Goal: Transaction & Acquisition: Book appointment/travel/reservation

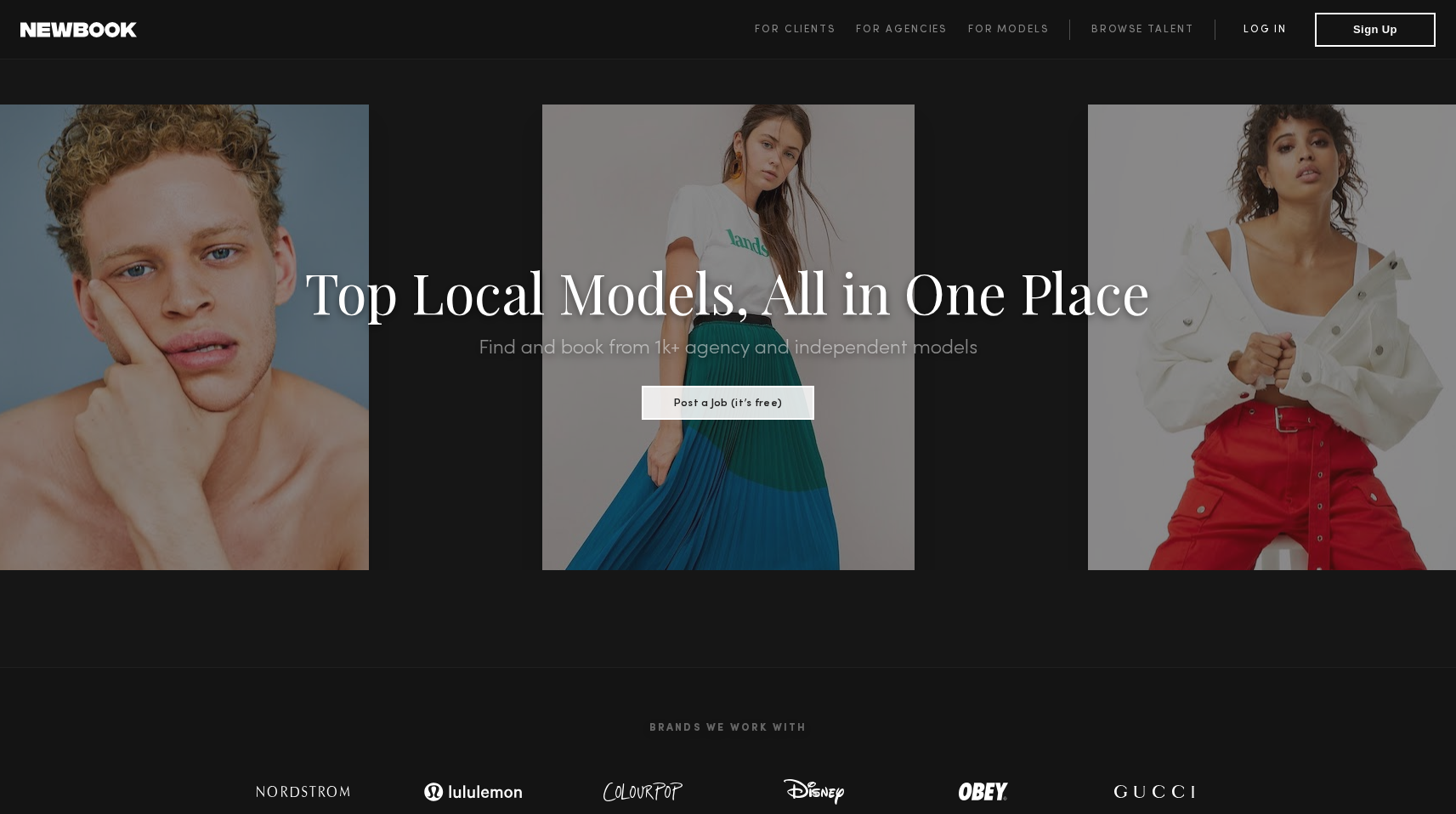
click at [1271, 34] on link "Log in" at bounding box center [1264, 29] width 101 height 20
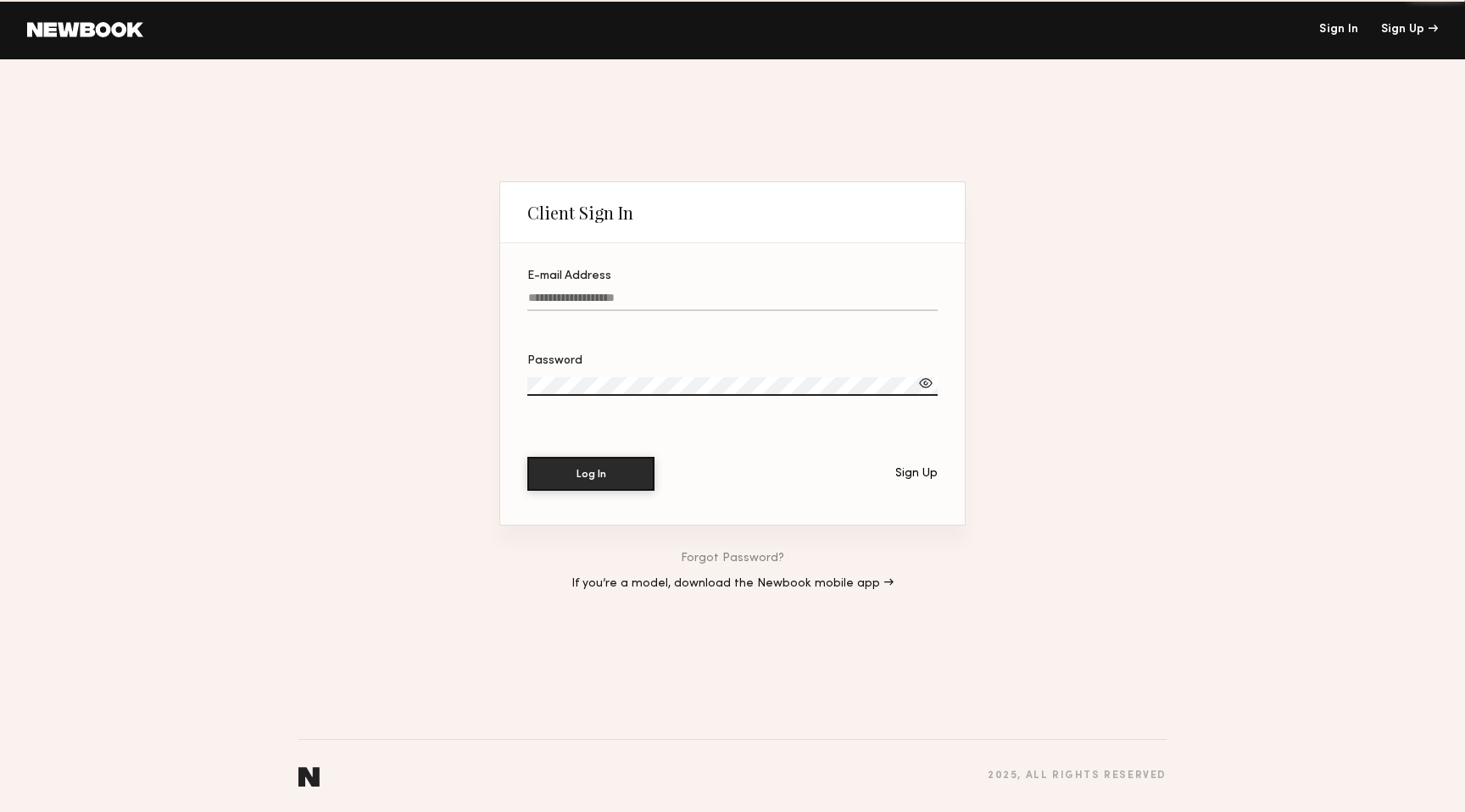
type input "**********"
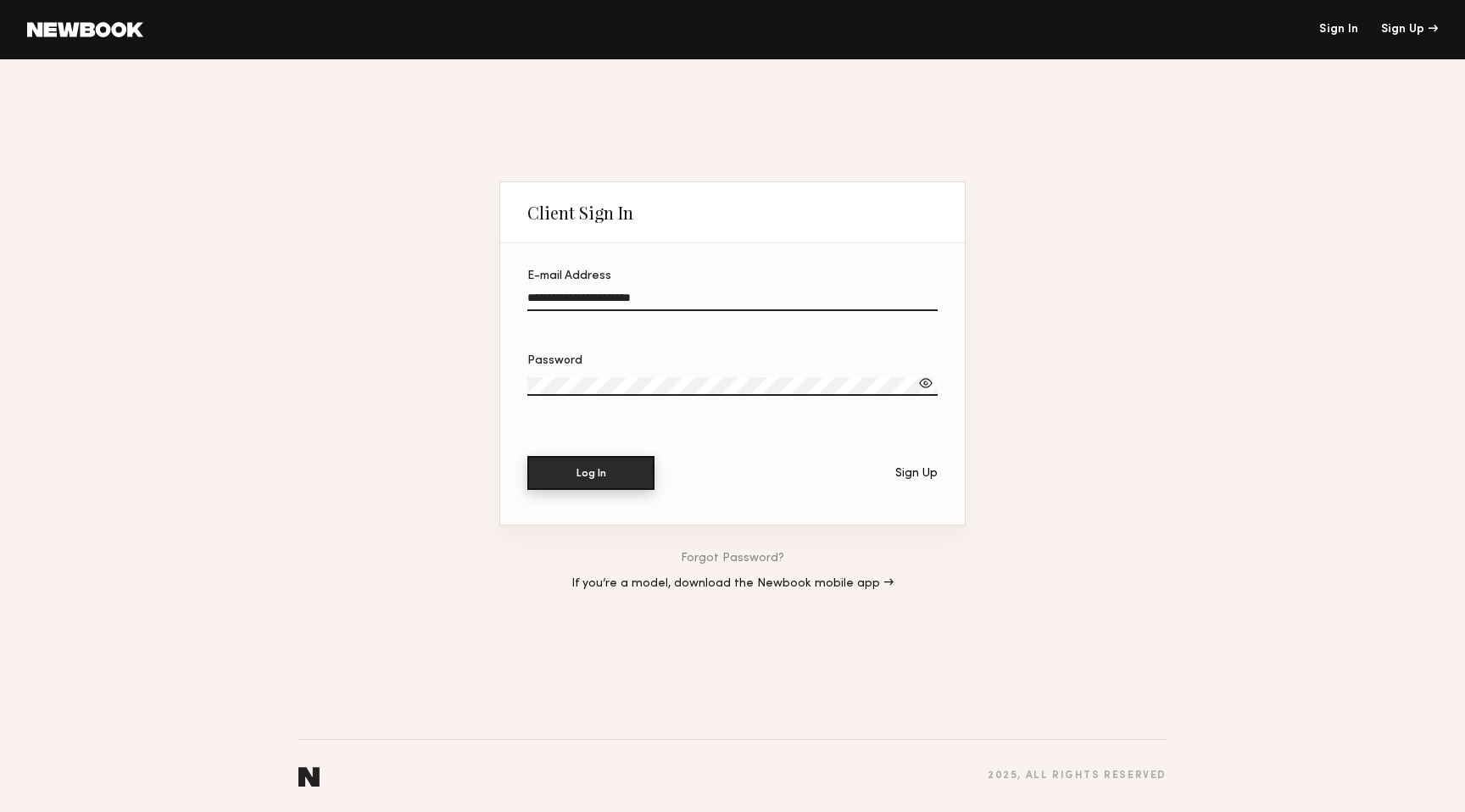
click at [590, 483] on button "Log In" at bounding box center [591, 472] width 127 height 33
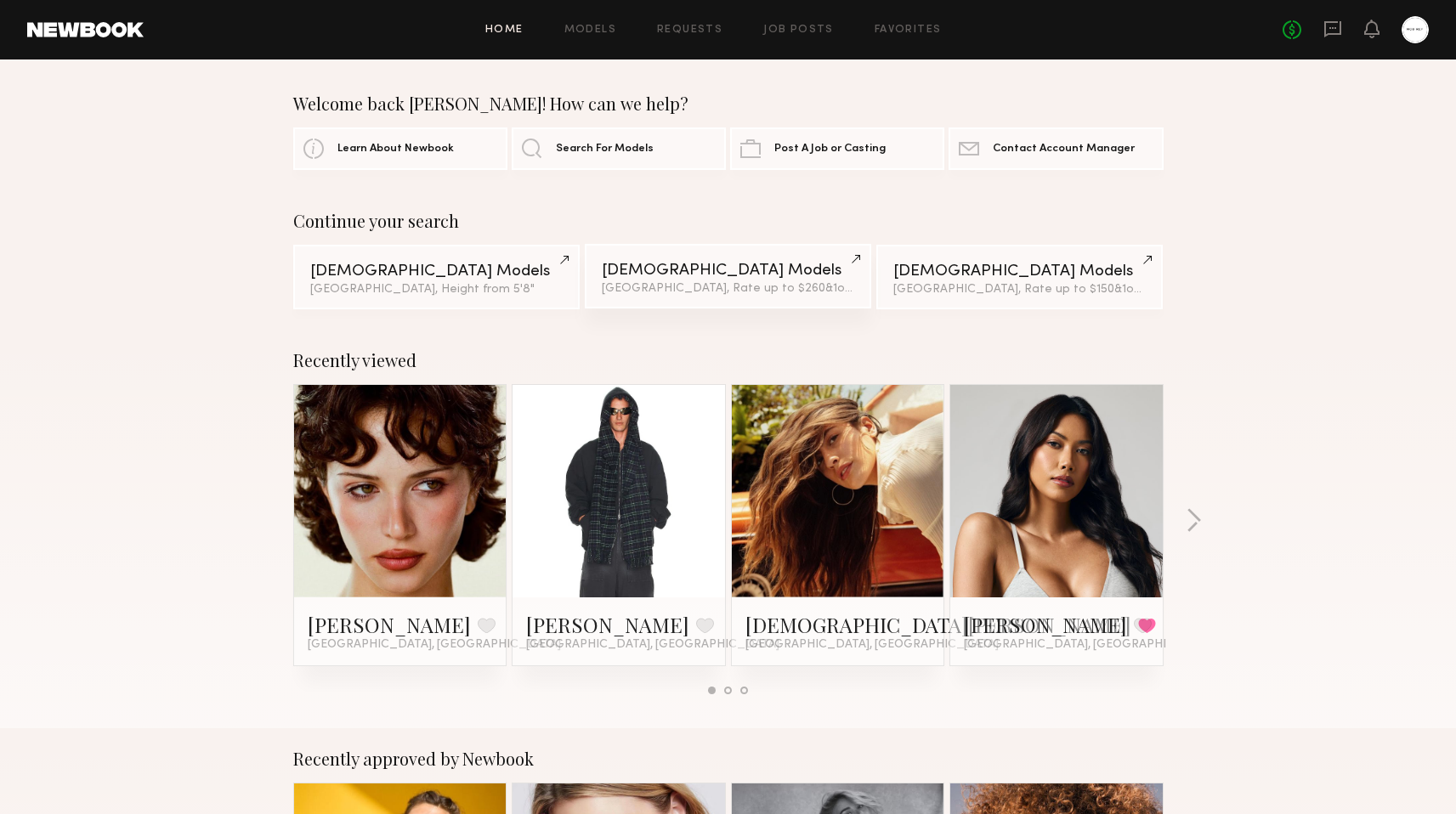
click at [696, 282] on link "Female Models Los Angeles, Rate up to $260 & 1 other filter + 1" at bounding box center [727, 276] width 286 height 64
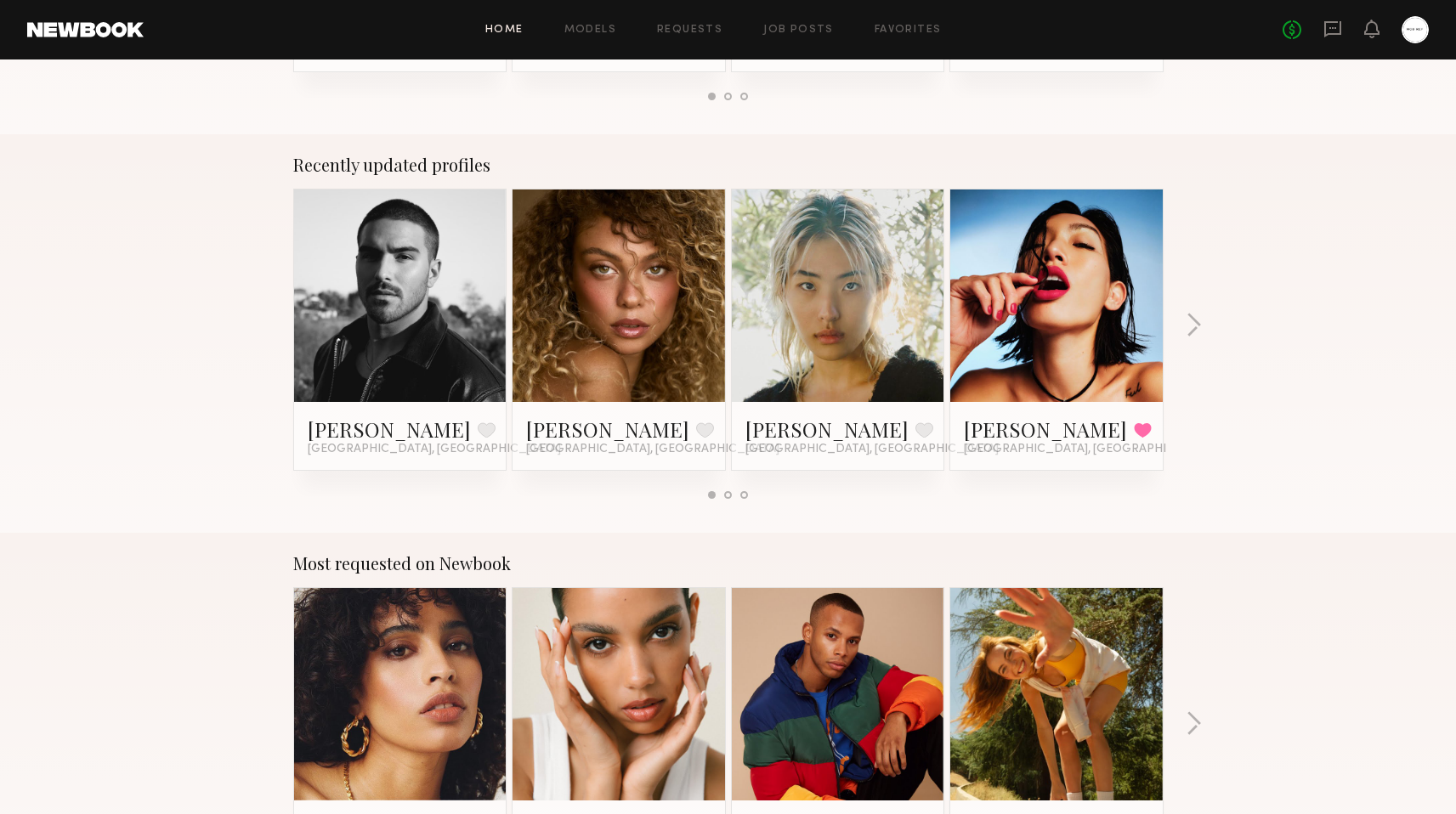
scroll to position [1119, 0]
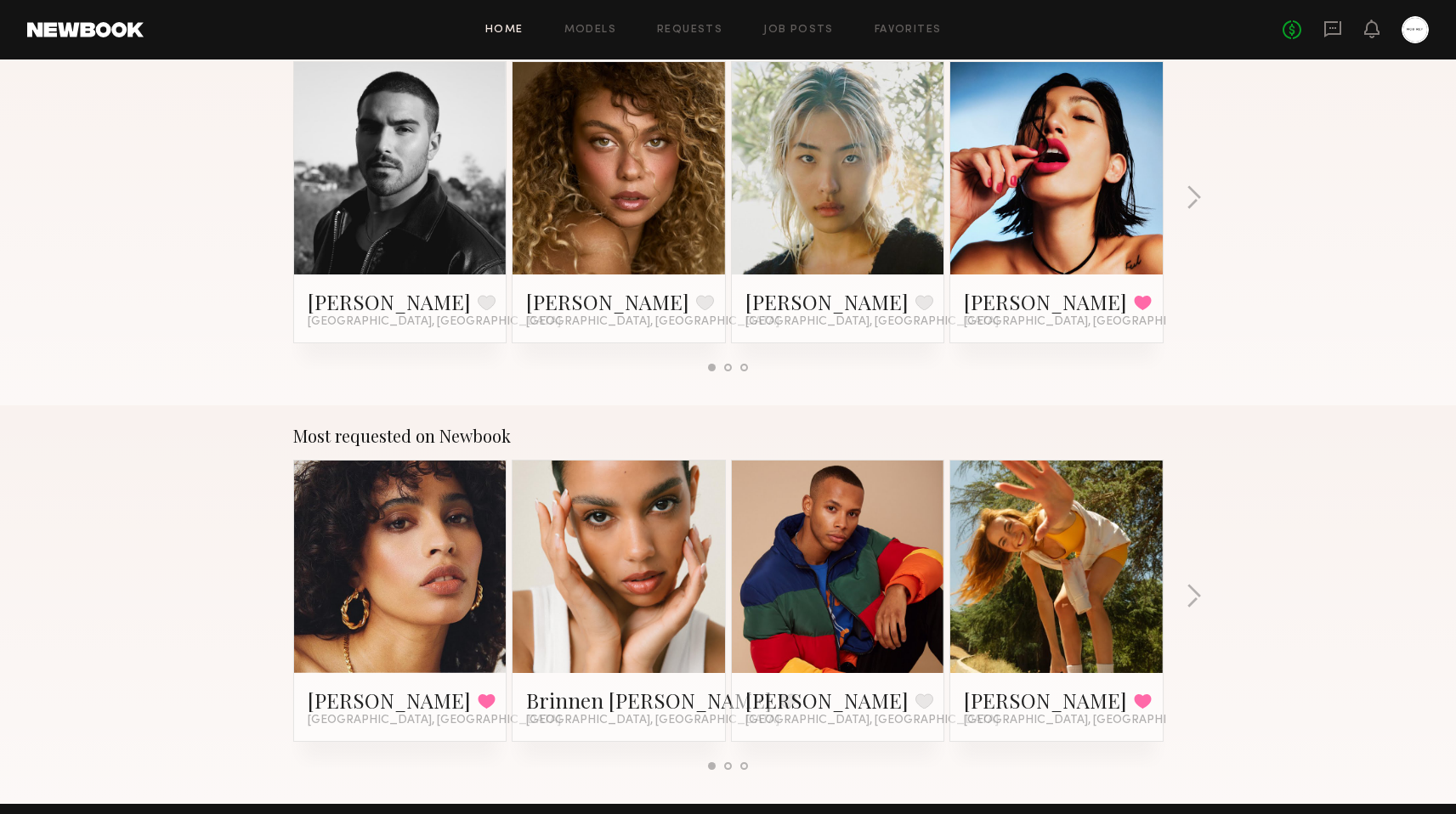
click at [464, 253] on div at bounding box center [400, 169] width 213 height 213
click at [450, 224] on link at bounding box center [400, 169] width 103 height 213
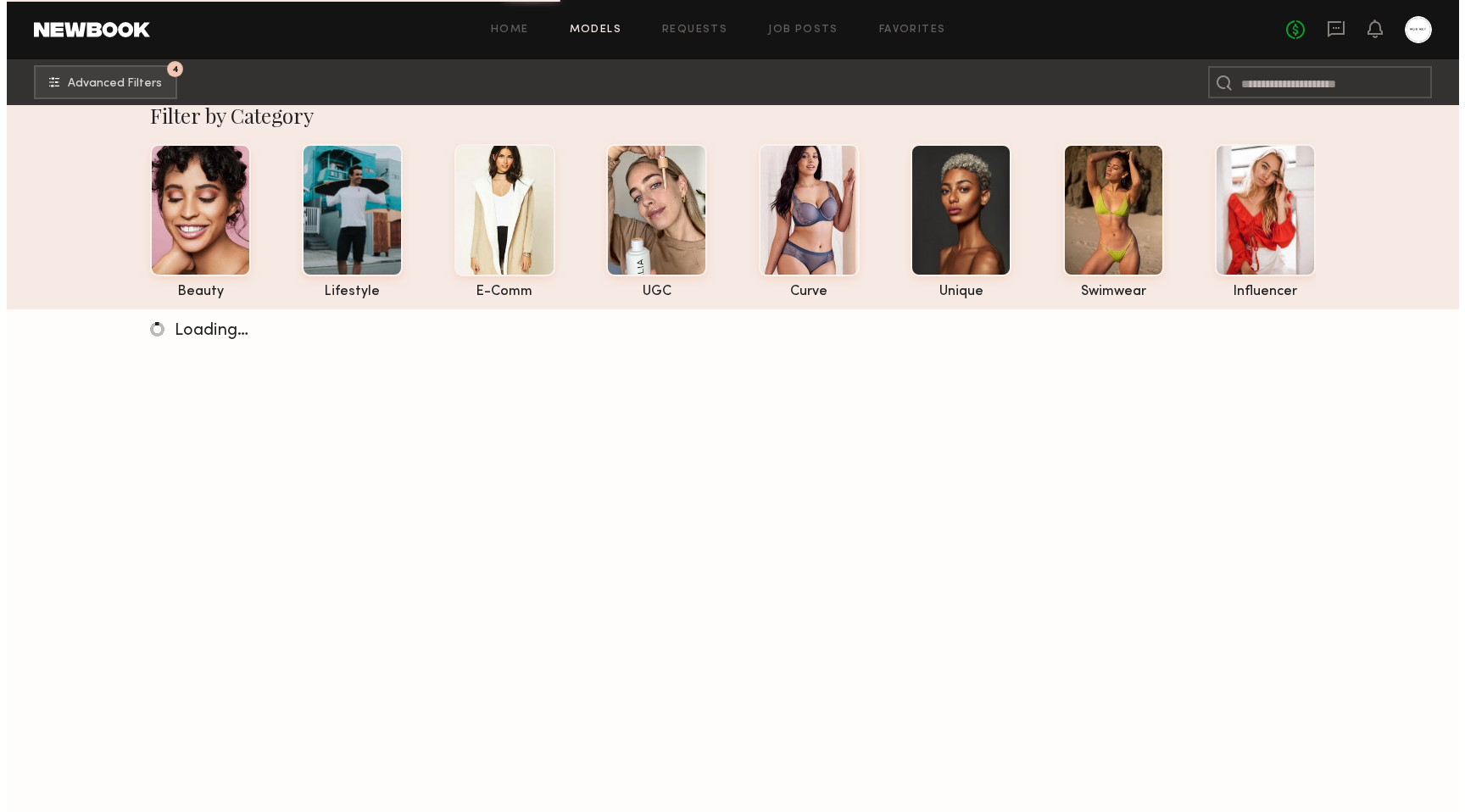
scroll to position [21, 0]
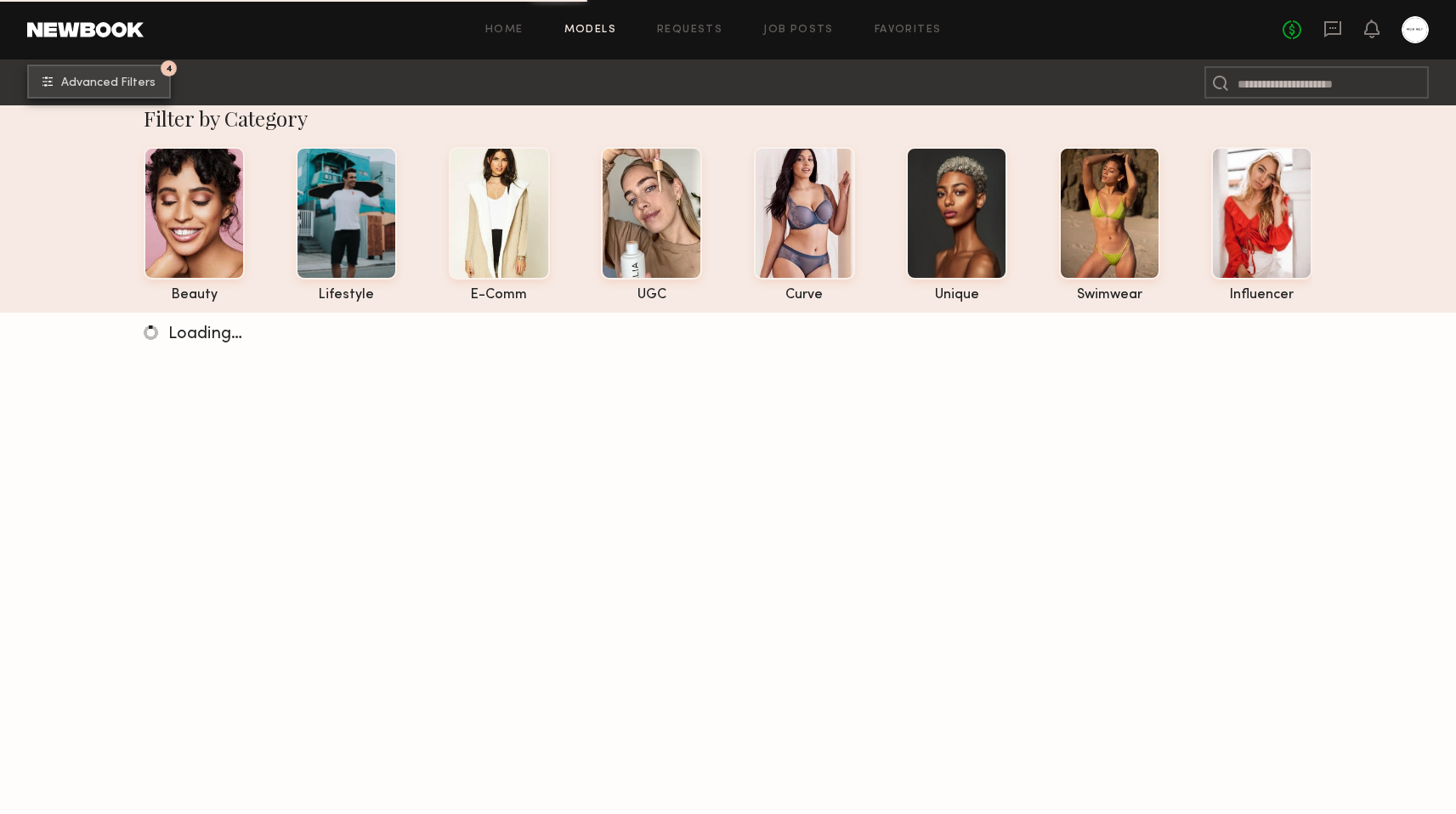
click at [115, 73] on button "4 Advanced Filters" at bounding box center [99, 80] width 144 height 34
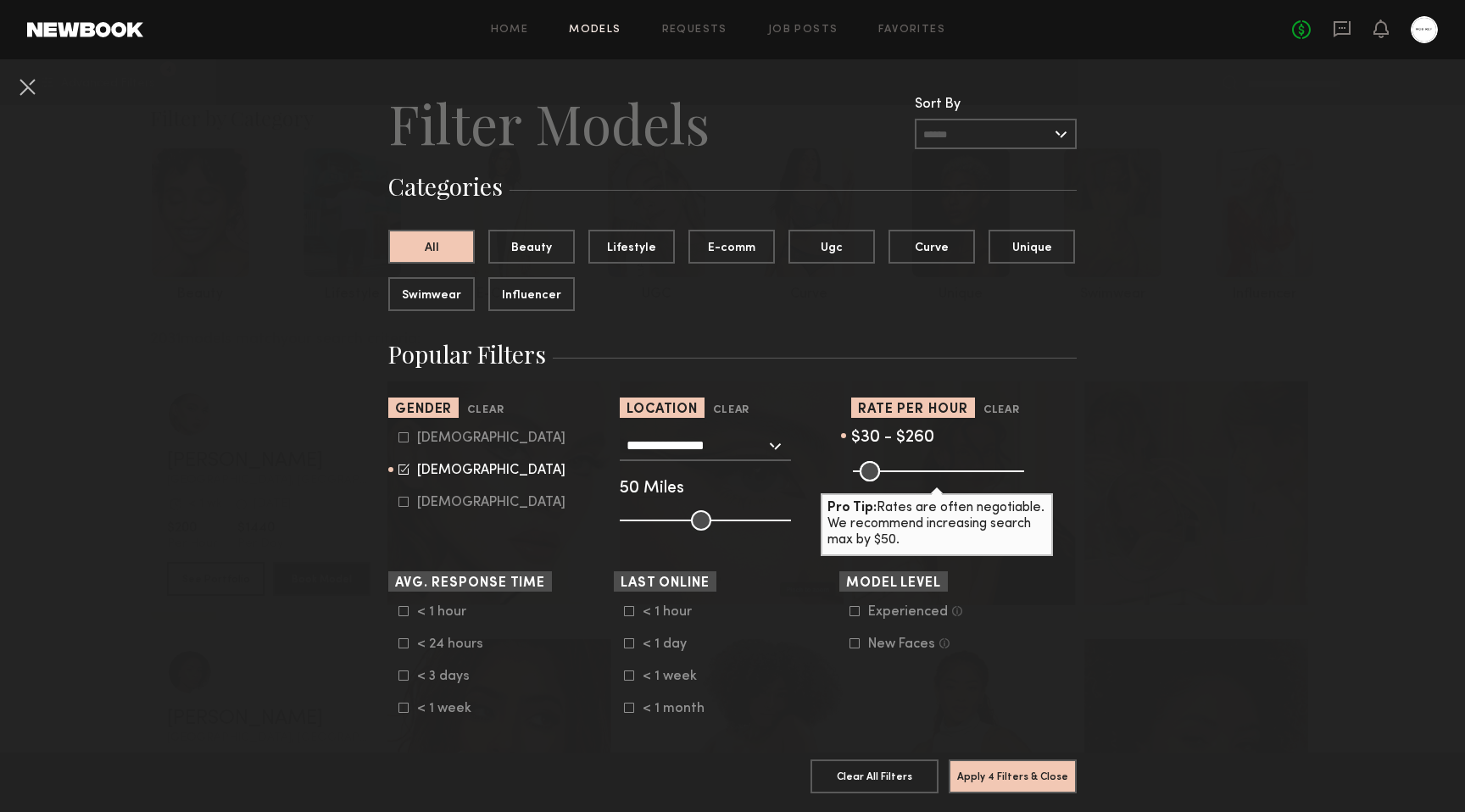
scroll to position [22, 0]
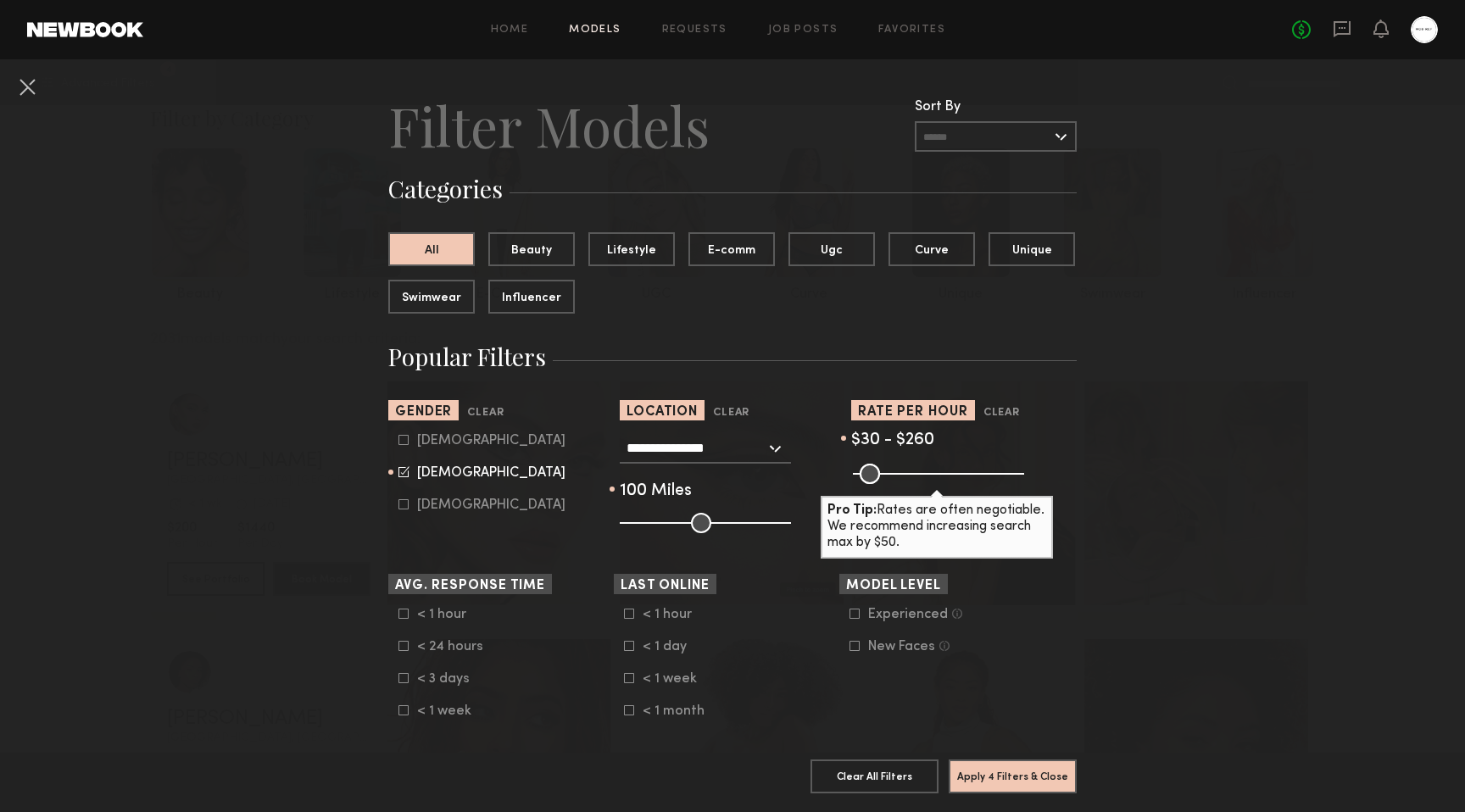
drag, startPoint x: 717, startPoint y: 522, endPoint x: 836, endPoint y: 512, distance: 119.4
type input "***"
click at [791, 513] on input "range" at bounding box center [704, 523] width 171 height 20
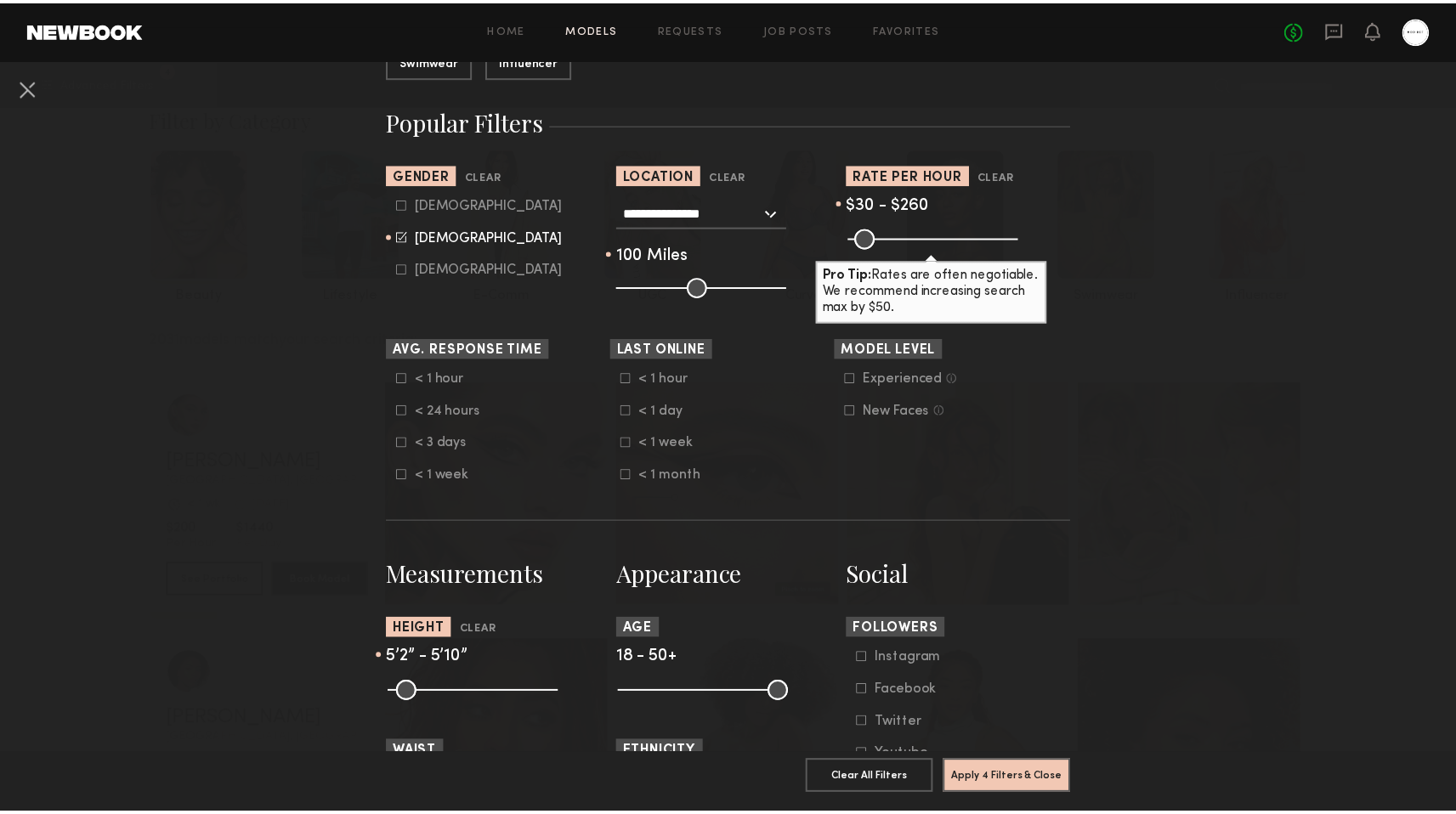
scroll to position [284, 0]
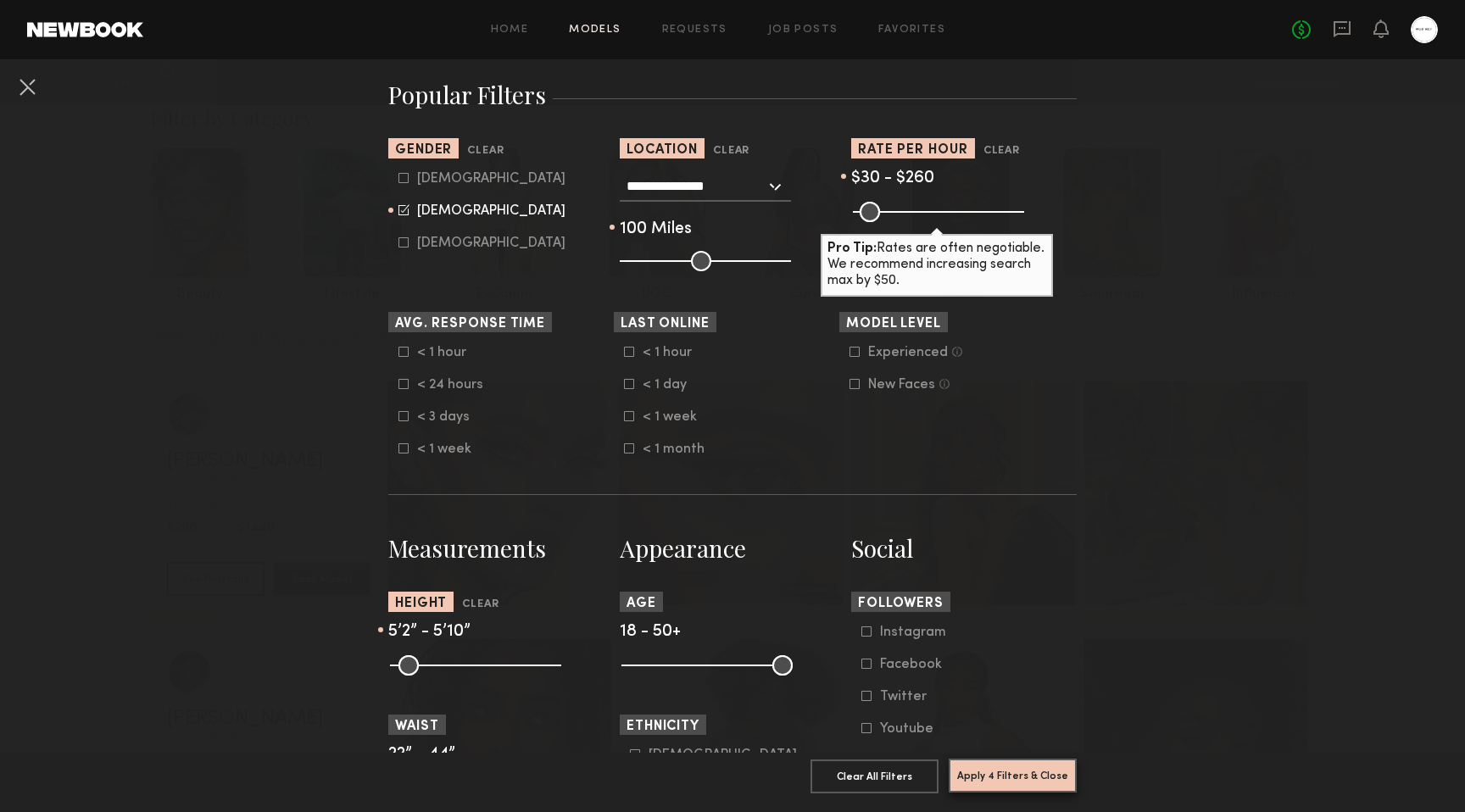
click at [1004, 759] on button "Apply 4 Filters & Close" at bounding box center [1013, 775] width 128 height 33
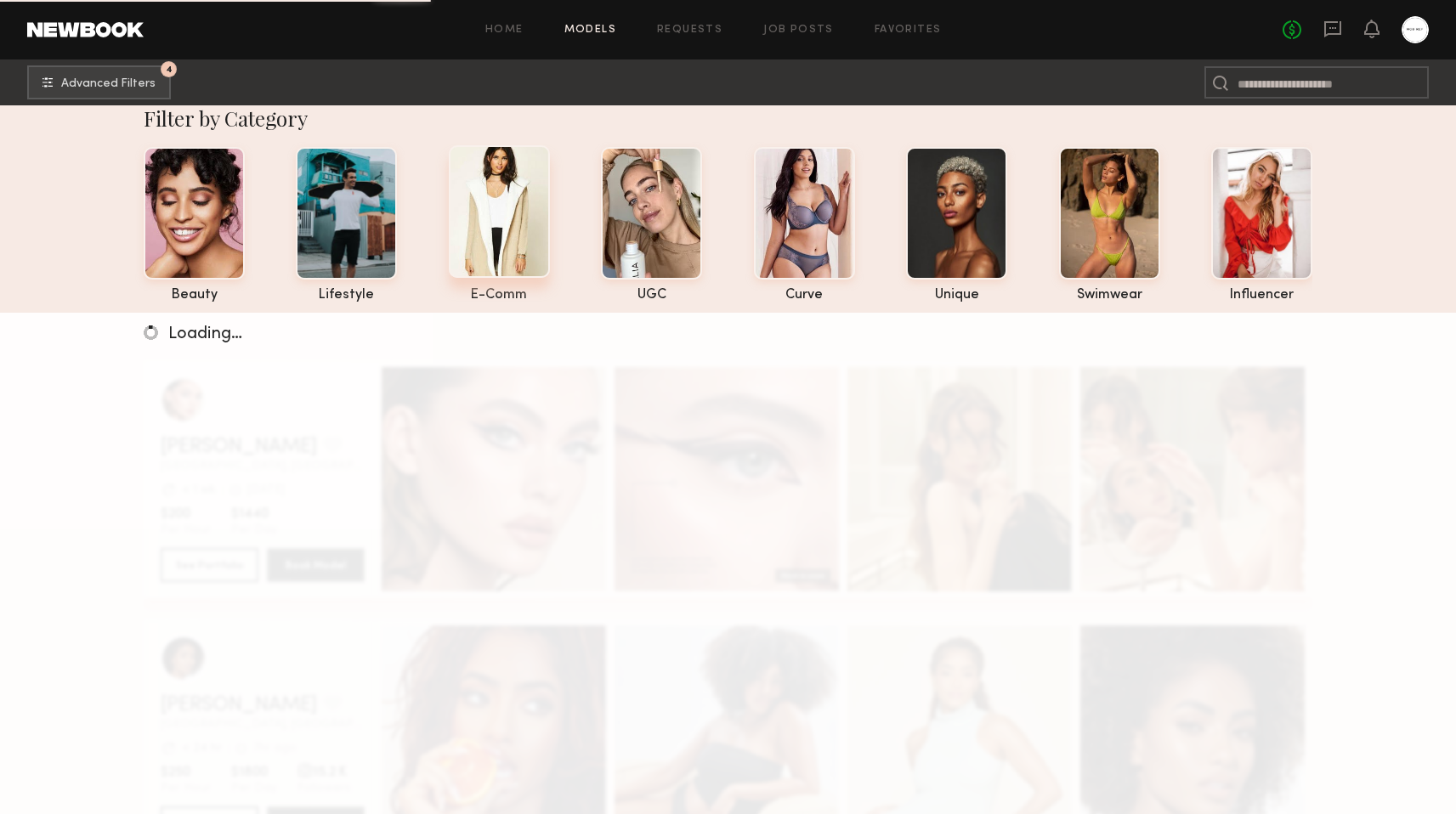
click at [492, 184] on div at bounding box center [499, 212] width 102 height 132
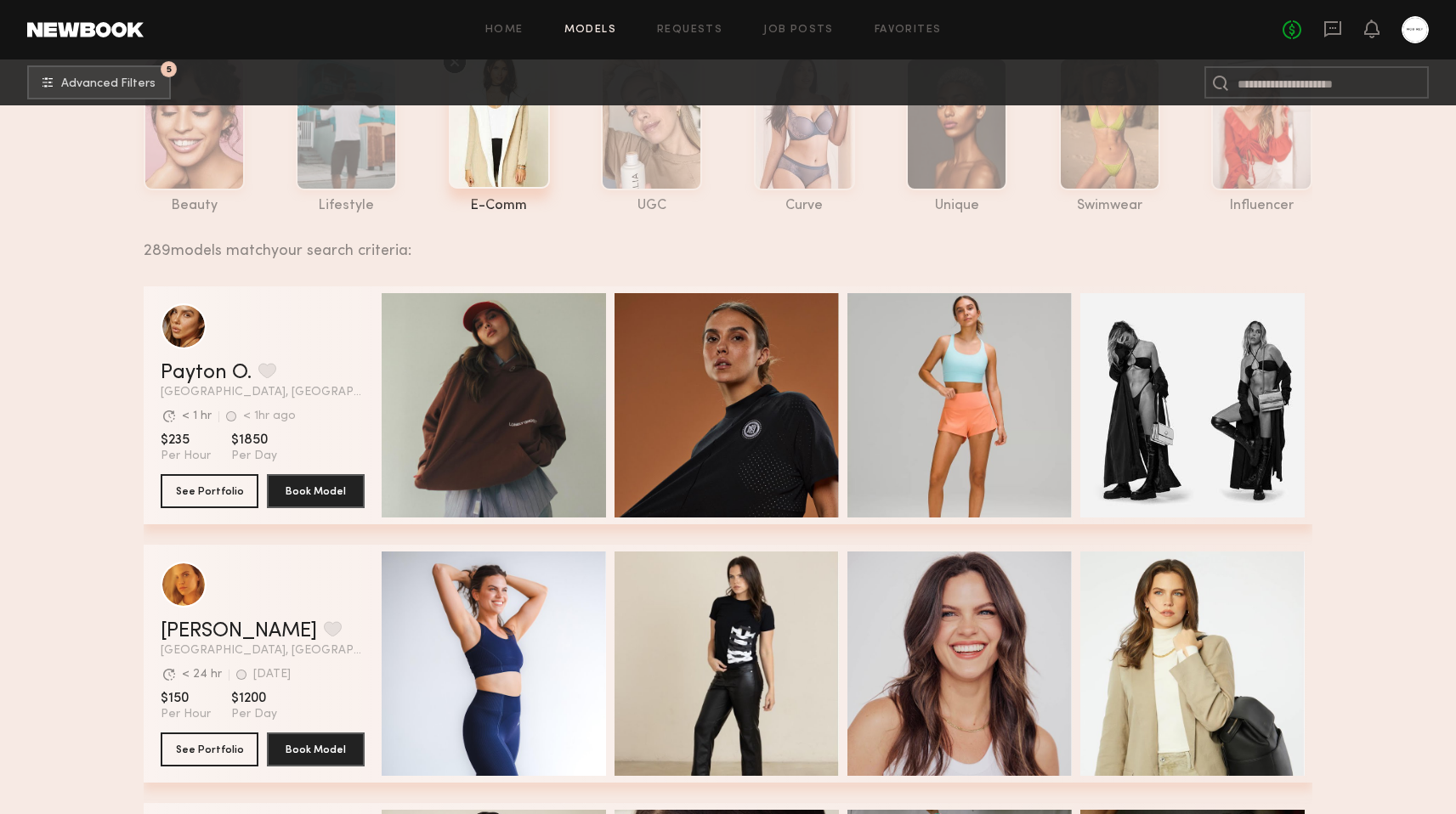
scroll to position [101, 0]
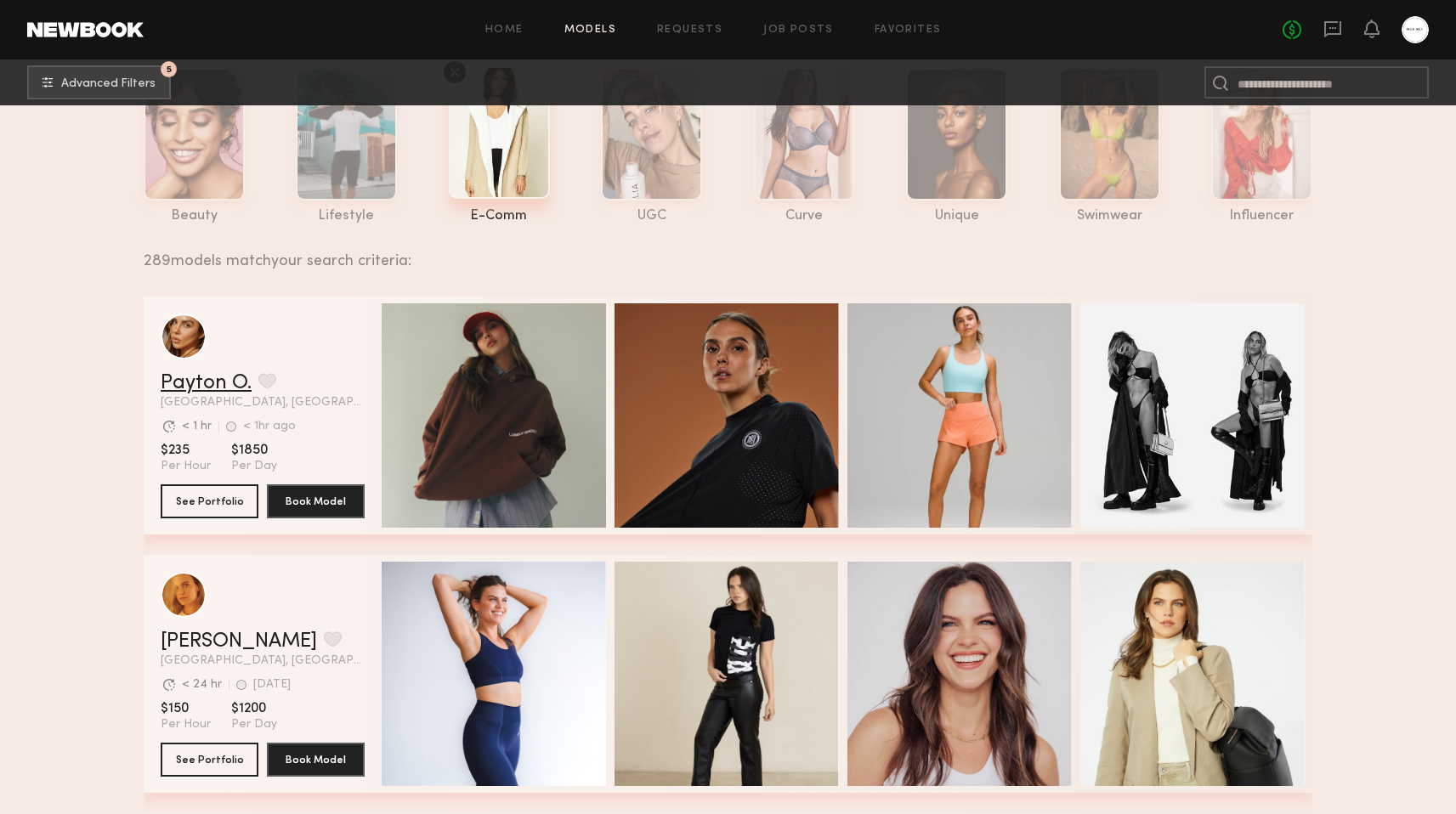
click at [207, 389] on link "Payton O." at bounding box center [206, 382] width 91 height 20
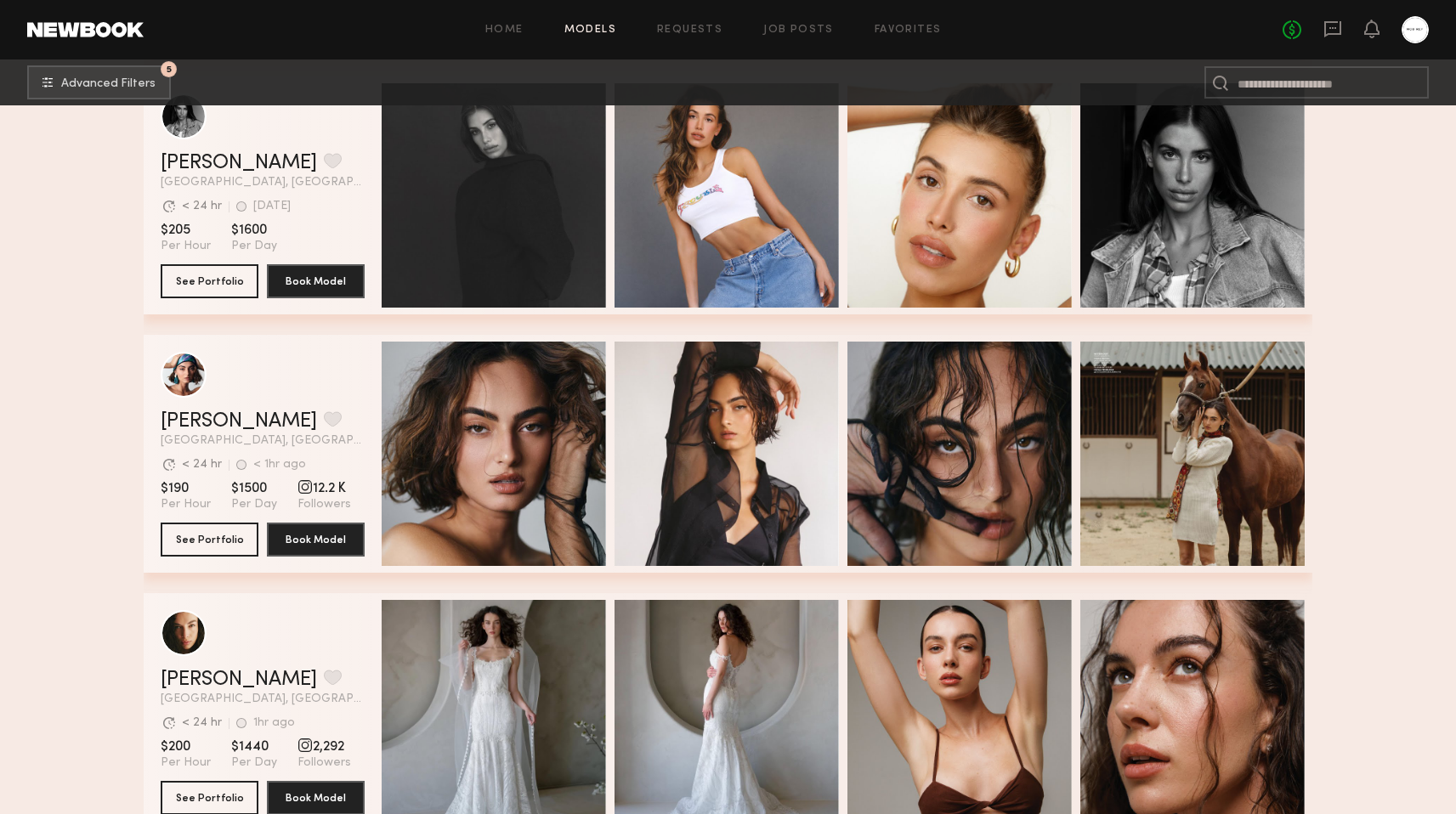
scroll to position [3340, 0]
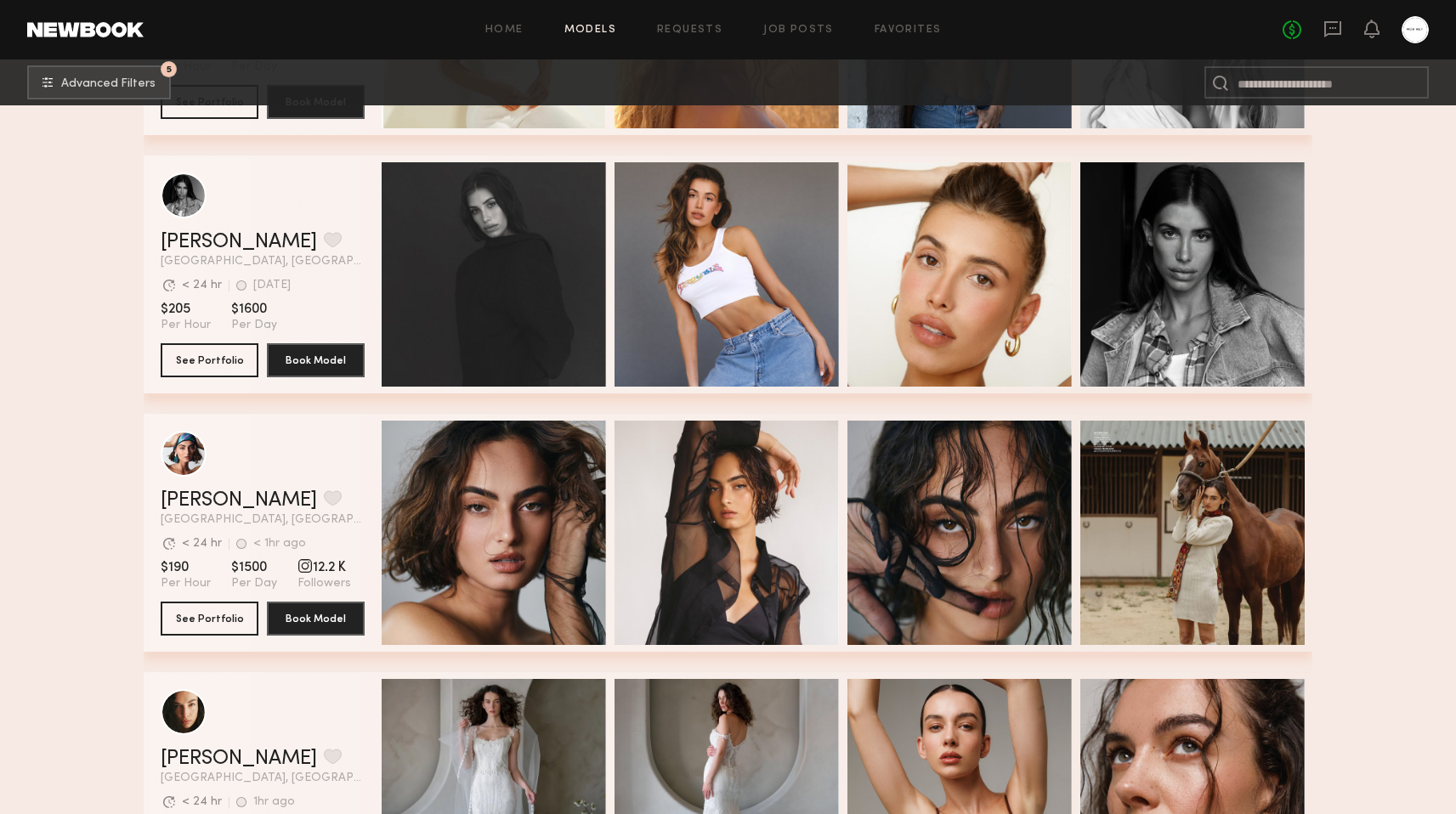
click at [249, 256] on span "Los Angeles, CA" at bounding box center [262, 261] width 204 height 11
click at [249, 247] on link "McKenzie M." at bounding box center [239, 241] width 156 height 20
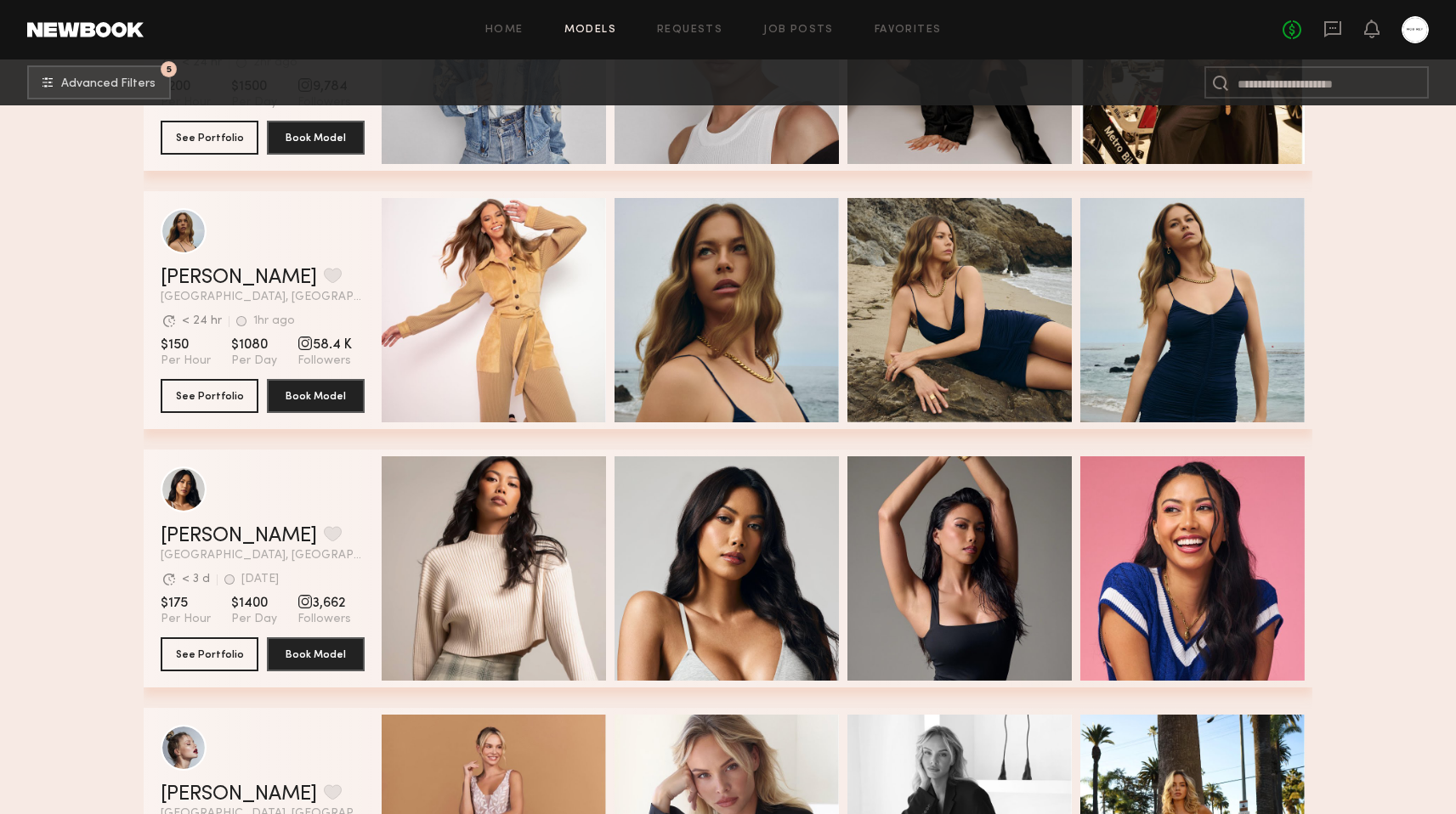
scroll to position [7289, 0]
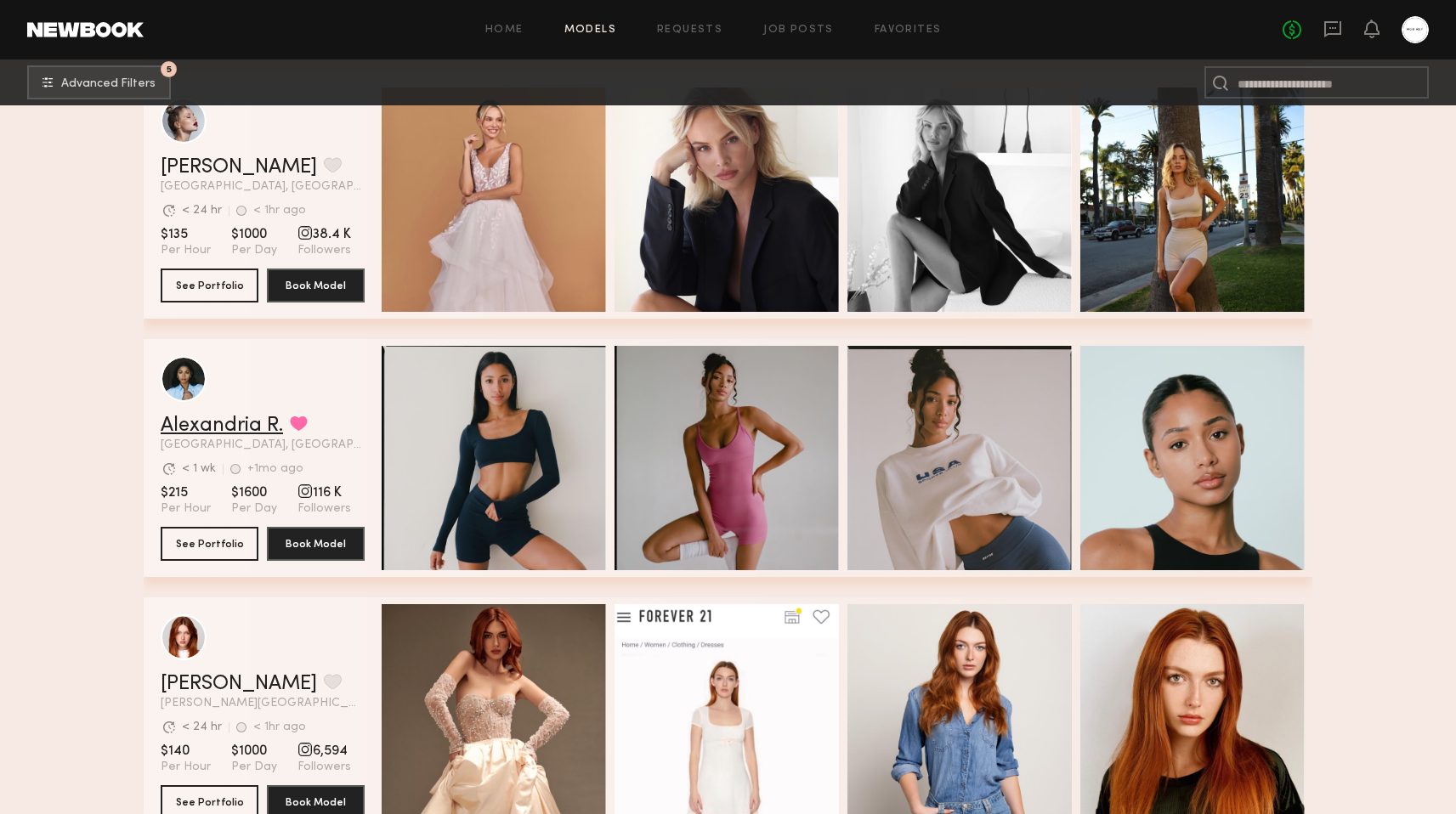
click at [237, 421] on link "Alexandria R." at bounding box center [222, 425] width 123 height 20
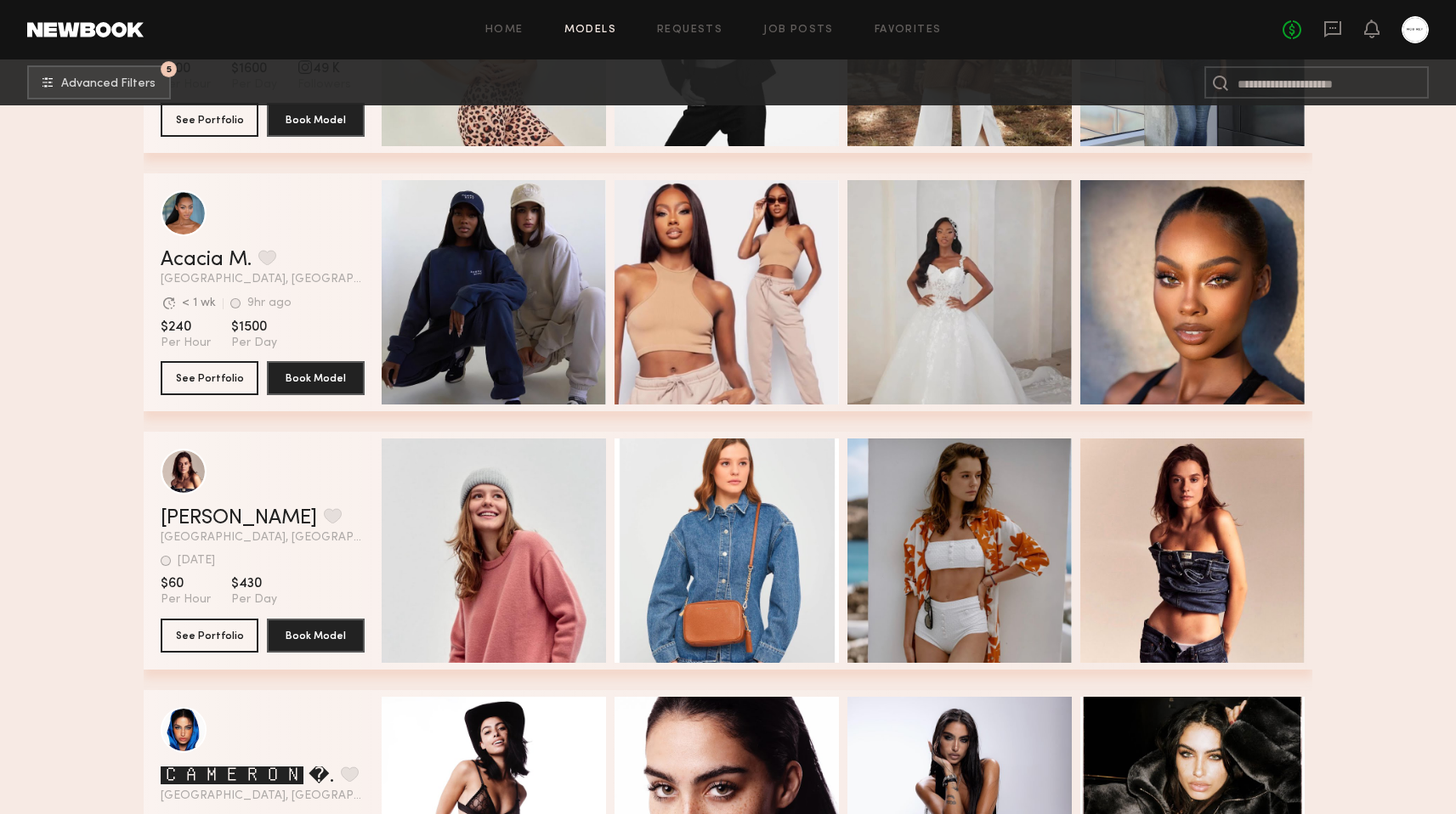
scroll to position [11306, 0]
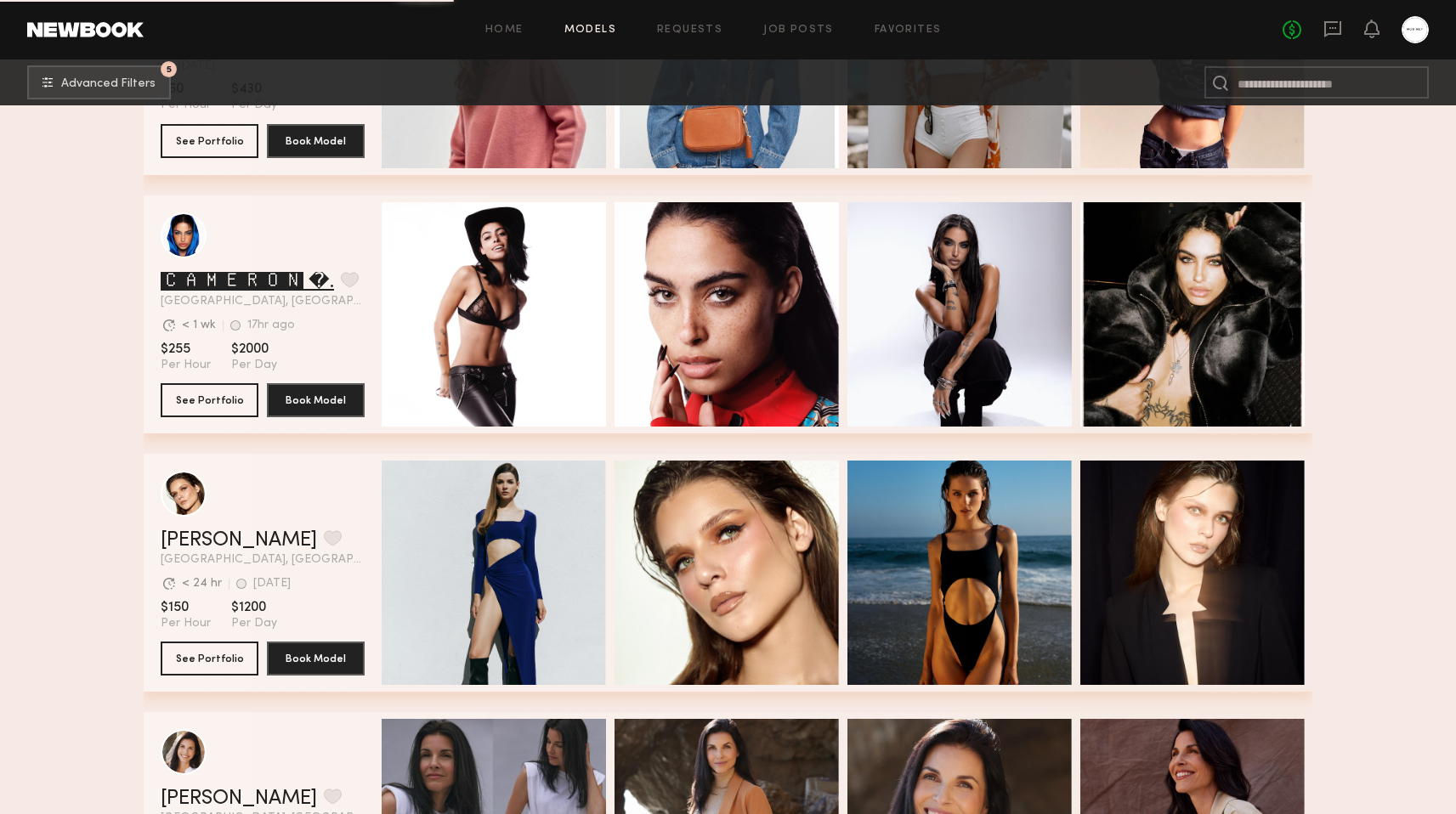
click at [291, 272] on link "🅲🅰🅼🅴🆁🅾🅽 �." at bounding box center [247, 282] width 173 height 20
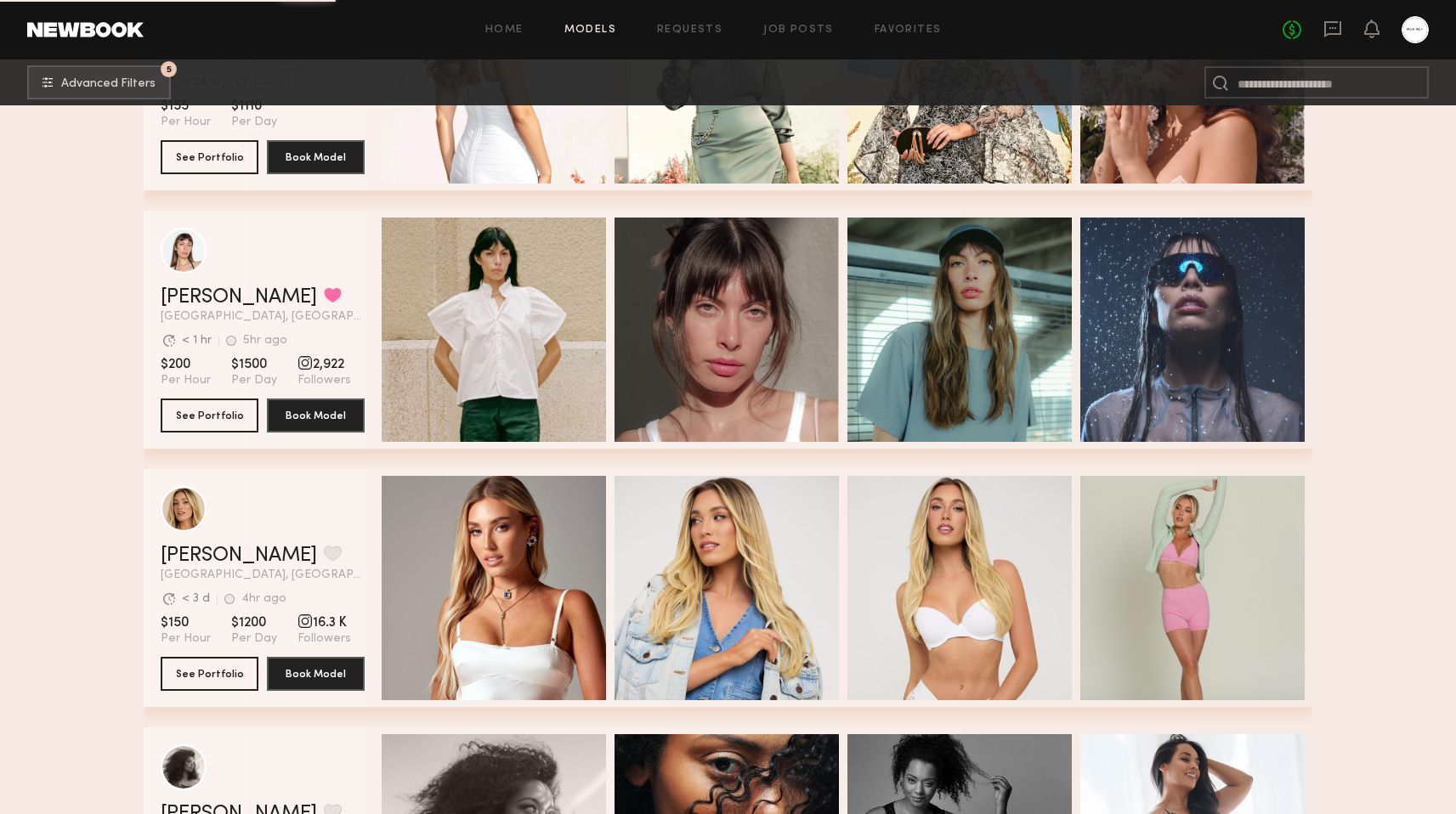
scroll to position [20730, 0]
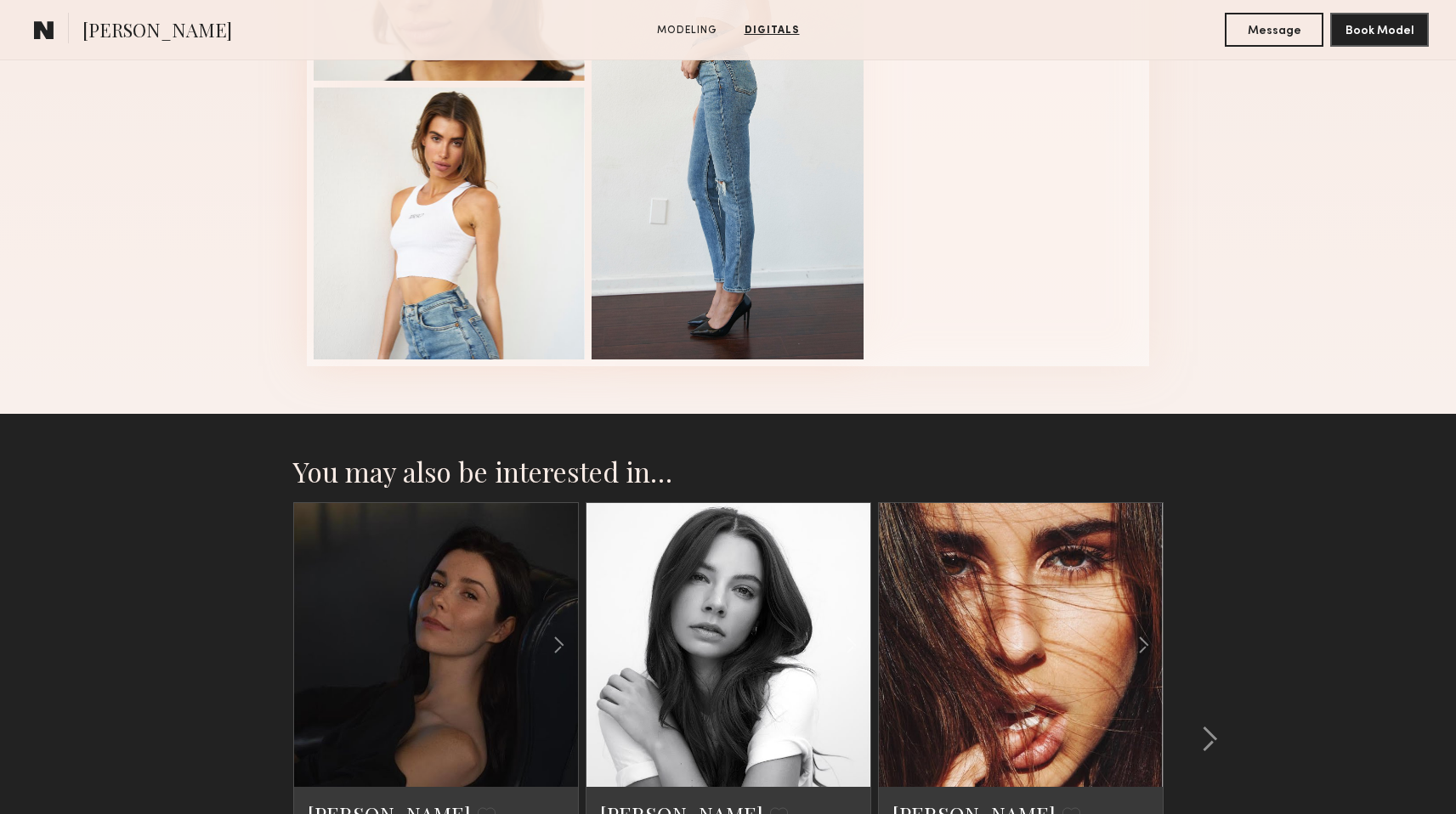
scroll to position [2303, 0]
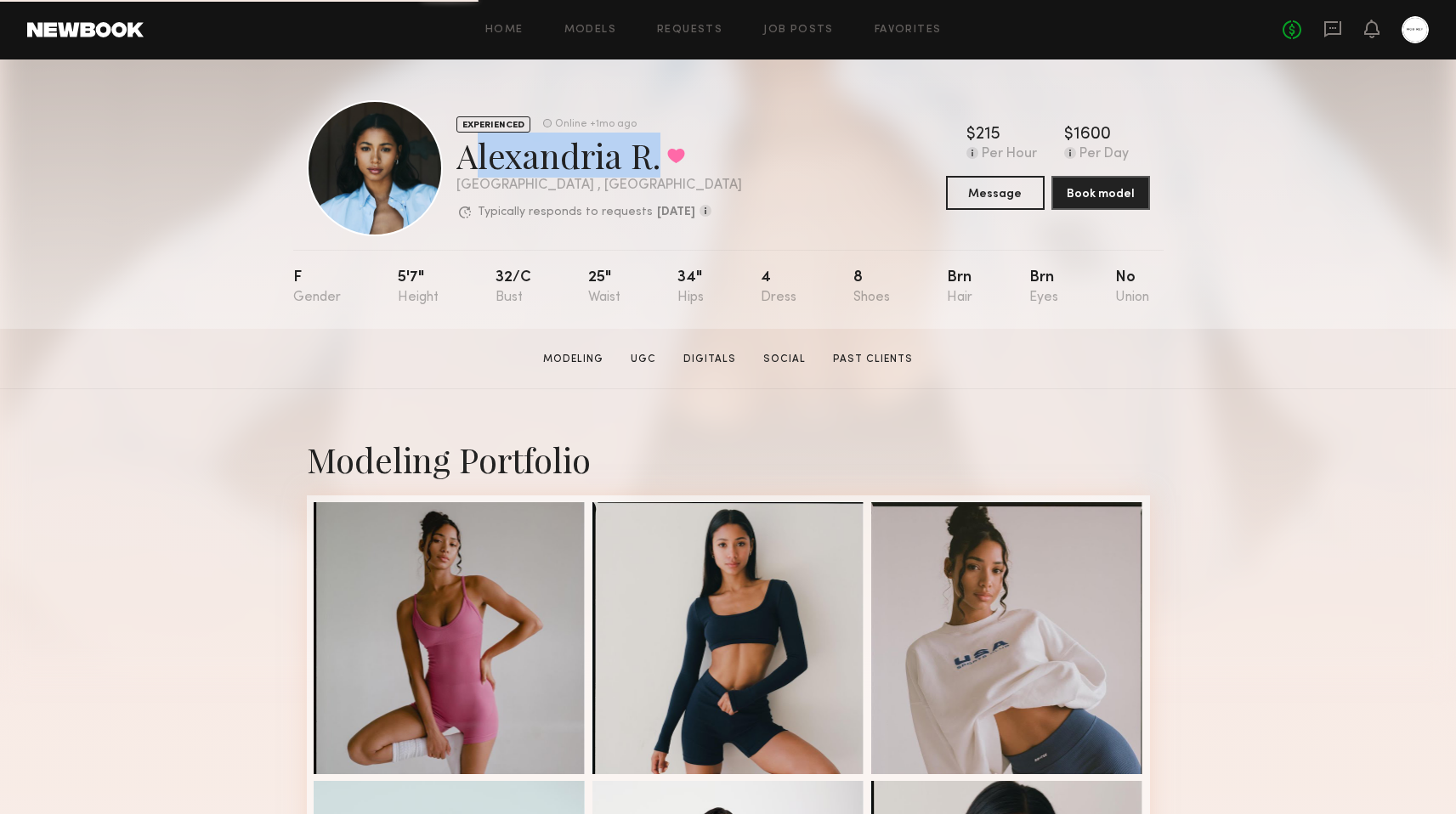
drag, startPoint x: 649, startPoint y: 156, endPoint x: 460, endPoint y: 157, distance: 189.0
click at [460, 157] on div "Alexandria R. Favorited" at bounding box center [599, 154] width 285 height 45
copy div "Alexandria R"
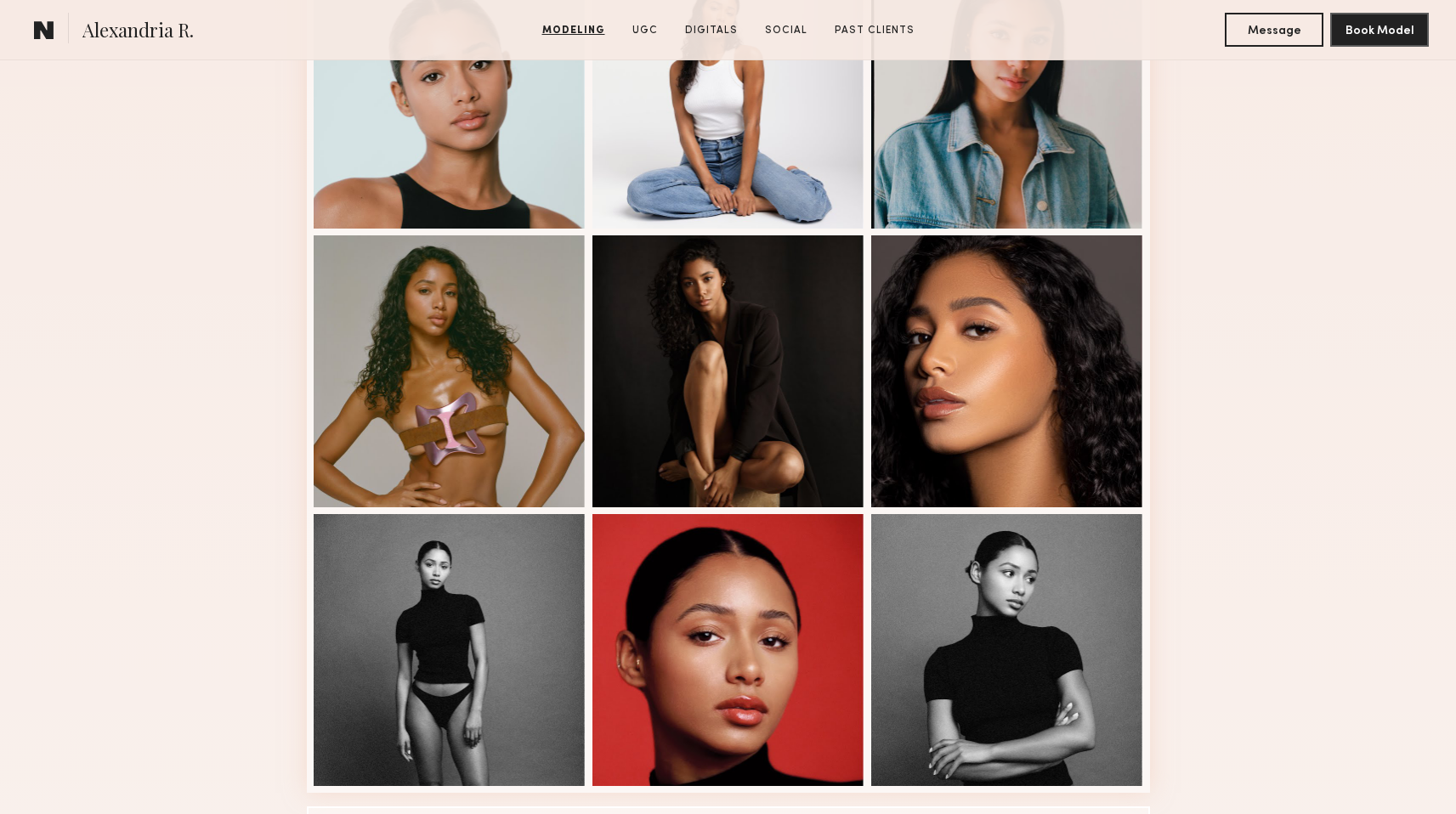
scroll to position [824, 0]
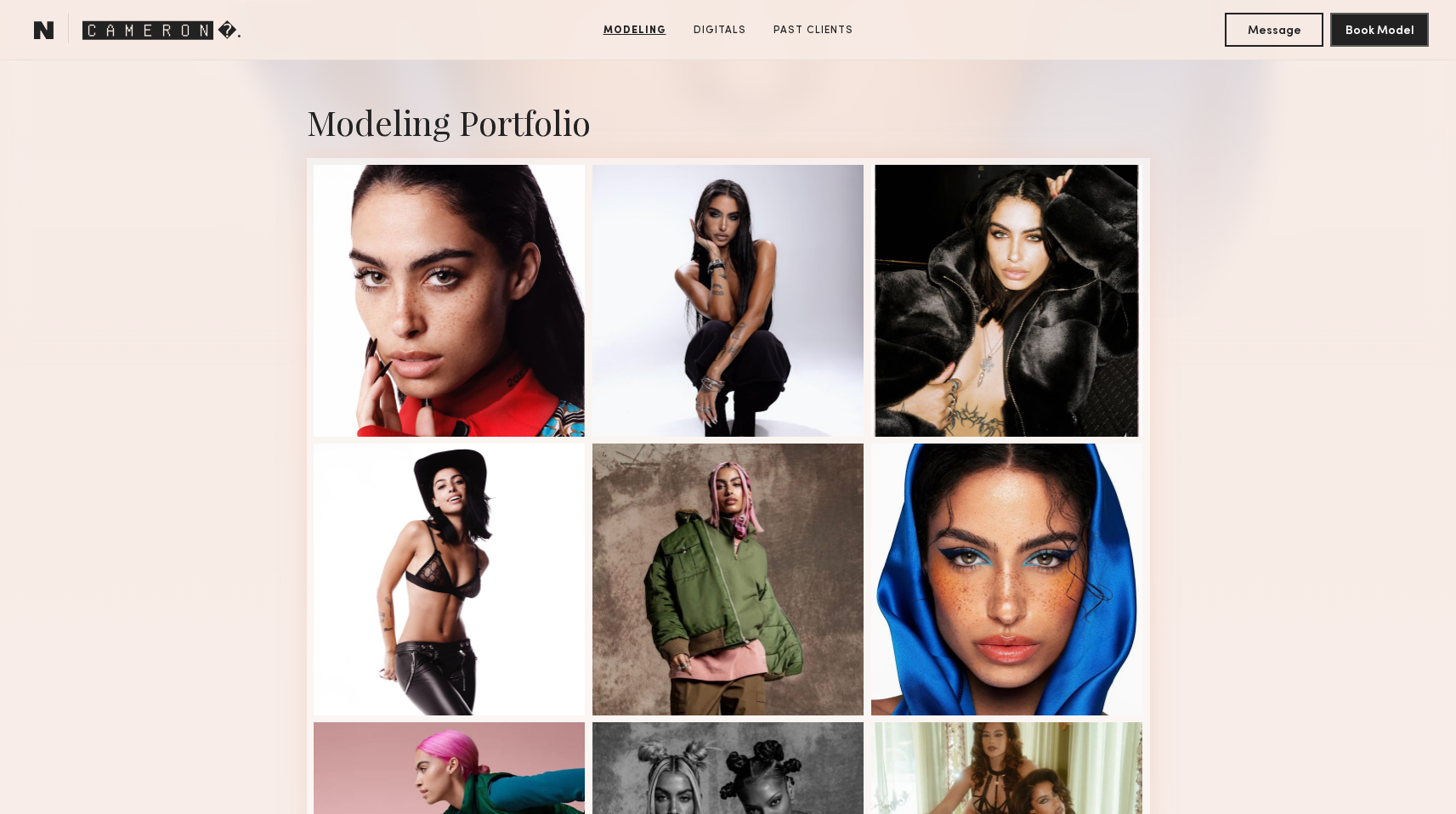
scroll to position [563, 0]
